Goal: Task Accomplishment & Management: Manage account settings

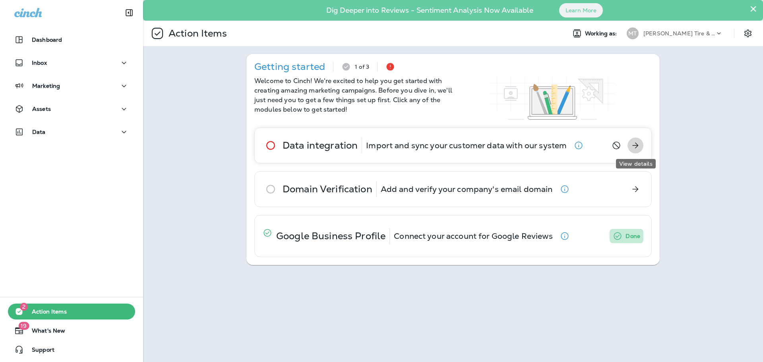
click at [637, 145] on icon "View details" at bounding box center [636, 146] width 6 height 6
click at [568, 191] on icon "button" at bounding box center [565, 189] width 10 height 10
click at [633, 187] on icon "Get Started" at bounding box center [636, 189] width 10 height 10
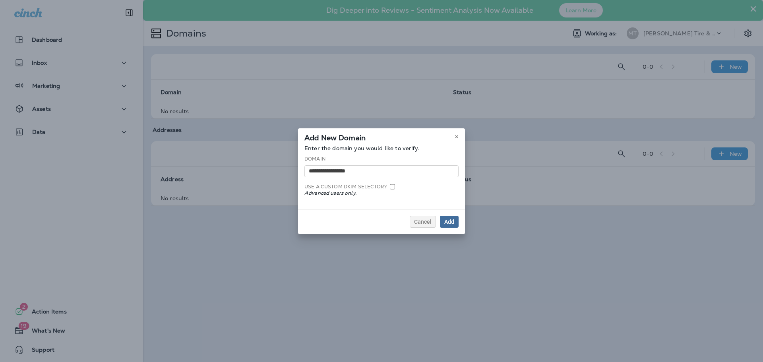
type input "**********"
click at [456, 224] on button "Add" at bounding box center [449, 222] width 19 height 12
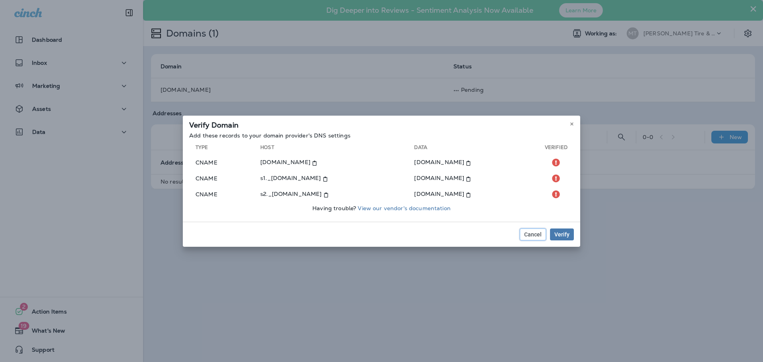
click at [533, 238] on button "Cancel" at bounding box center [533, 234] width 26 height 12
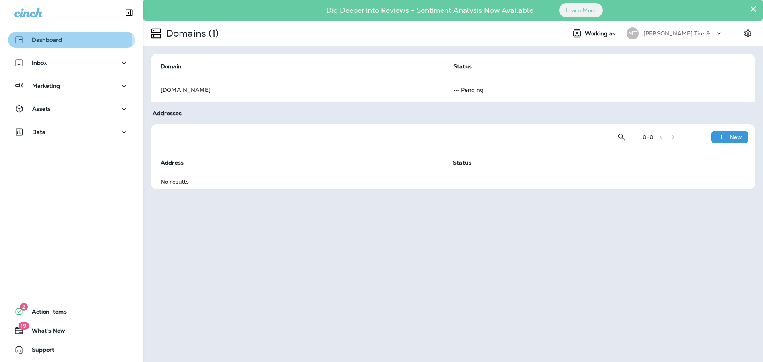
click at [39, 41] on p "Dashboard" at bounding box center [47, 40] width 30 height 6
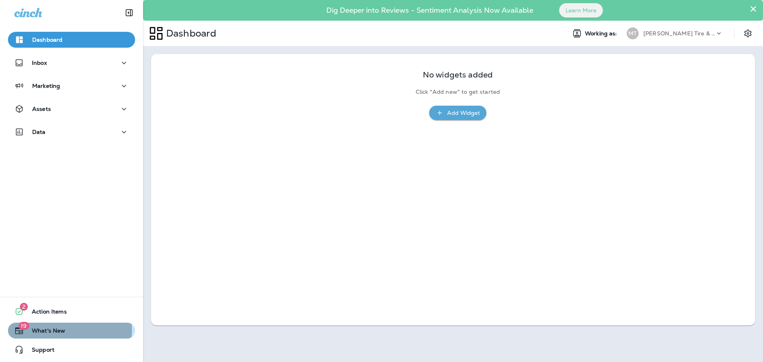
click at [61, 330] on span "What's New" at bounding box center [44, 332] width 41 height 10
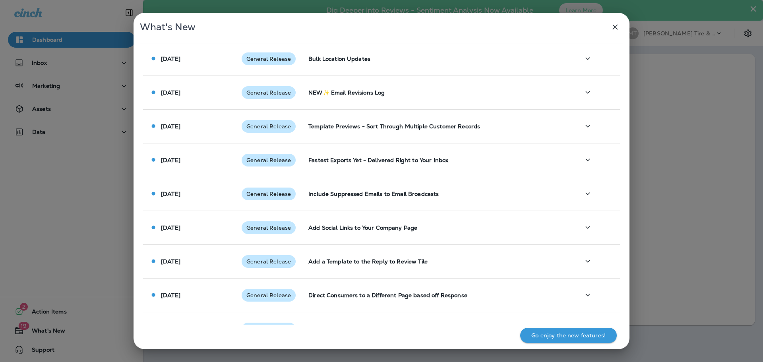
scroll to position [180, 0]
click at [614, 27] on icon "button" at bounding box center [615, 27] width 10 height 10
